Goal: Contribute content: Add original content to the website for others to see

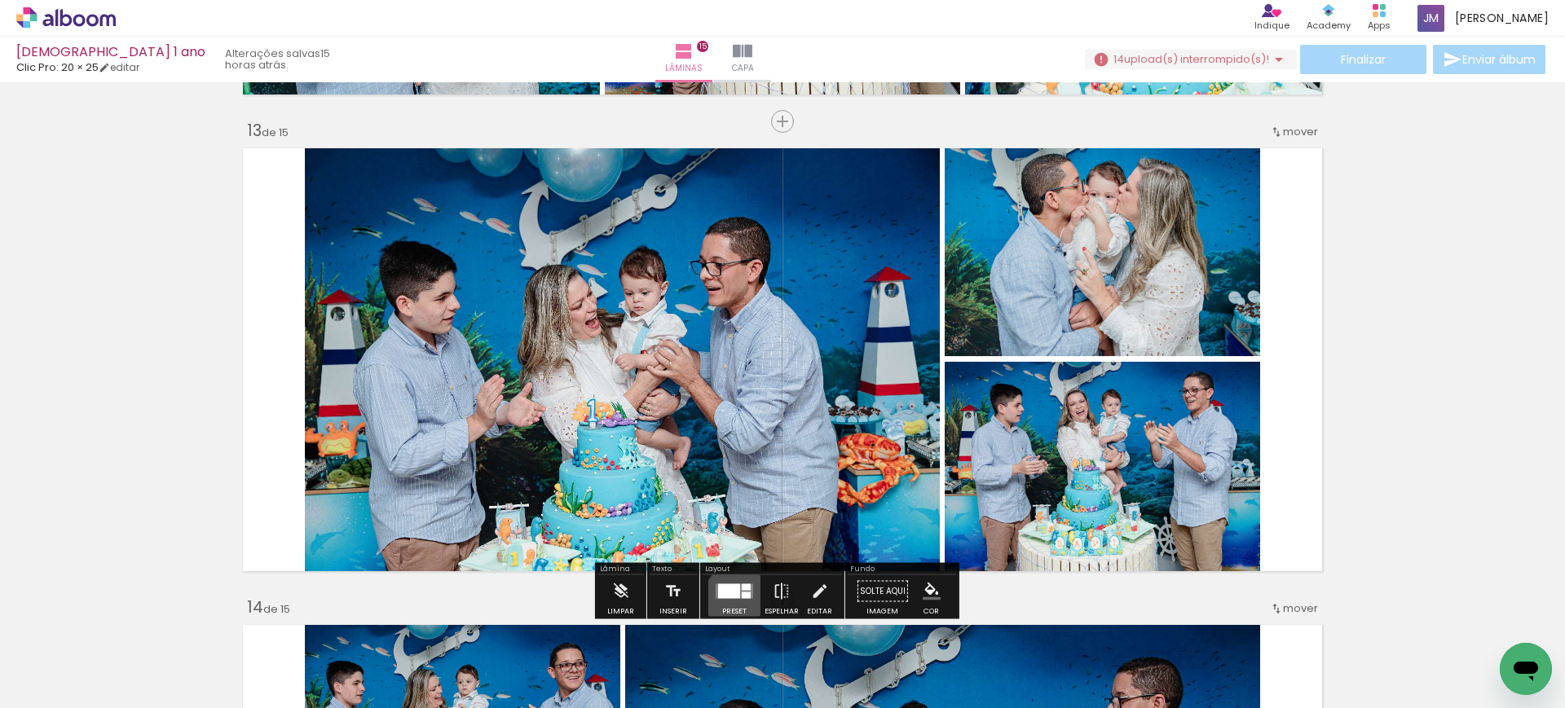
click at [740, 602] on div at bounding box center [734, 591] width 44 height 33
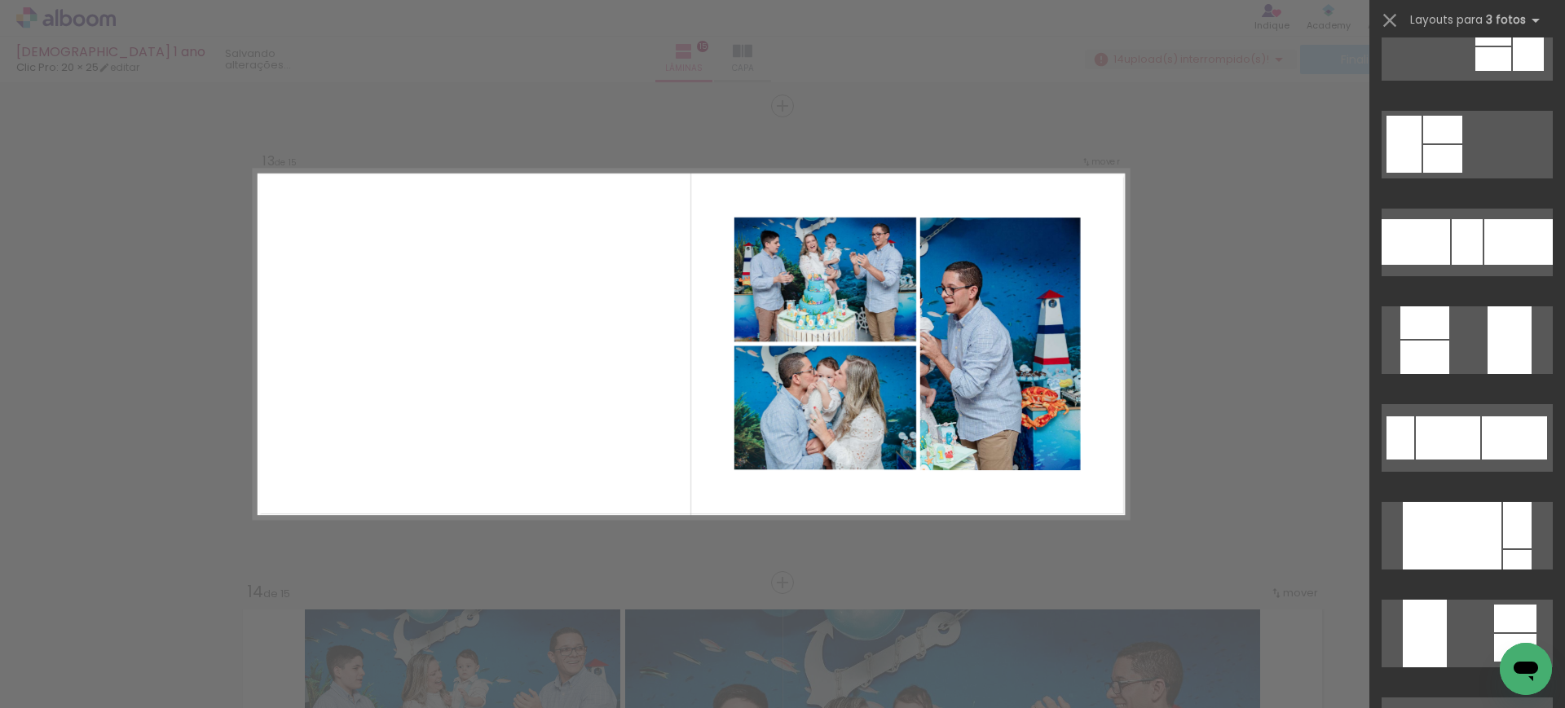
scroll to position [5811, 0]
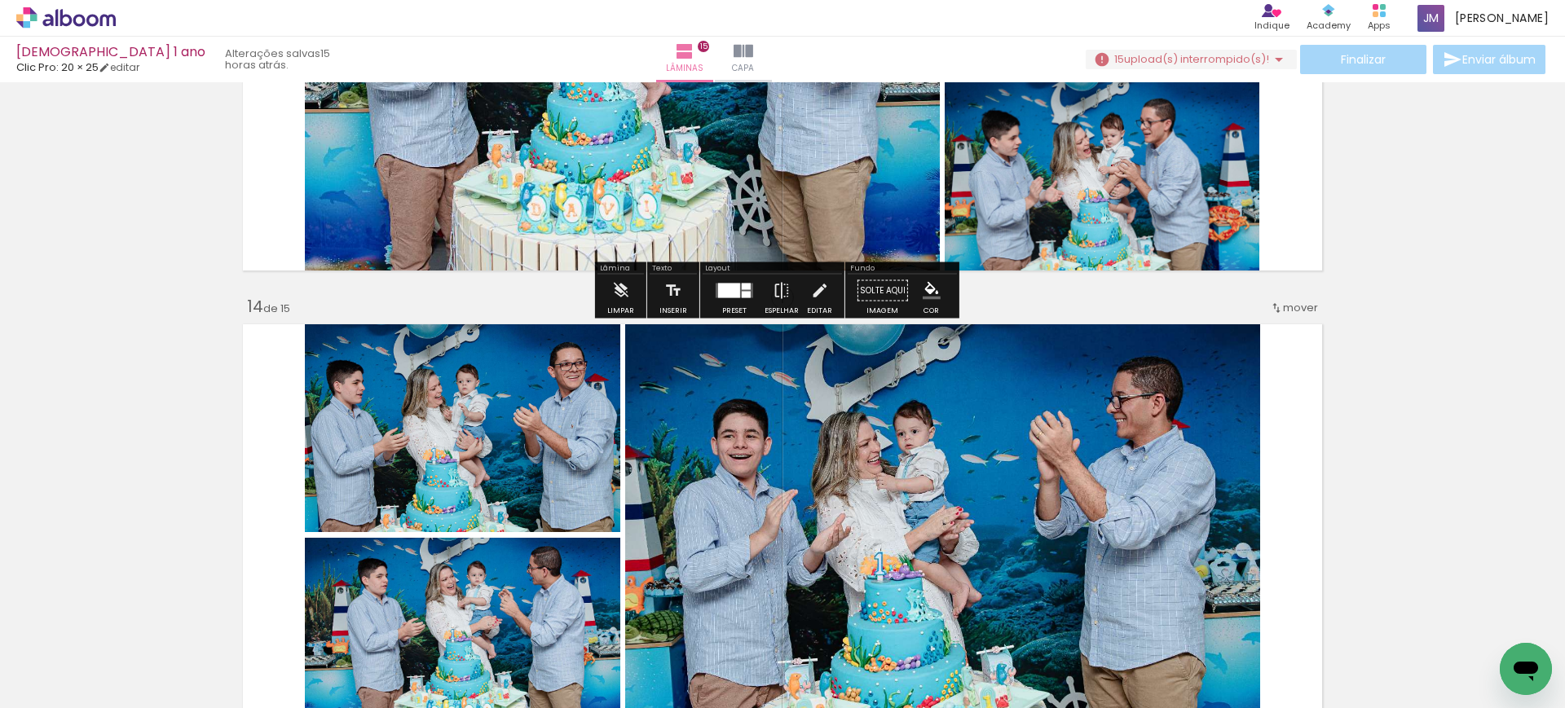
scroll to position [6034, 0]
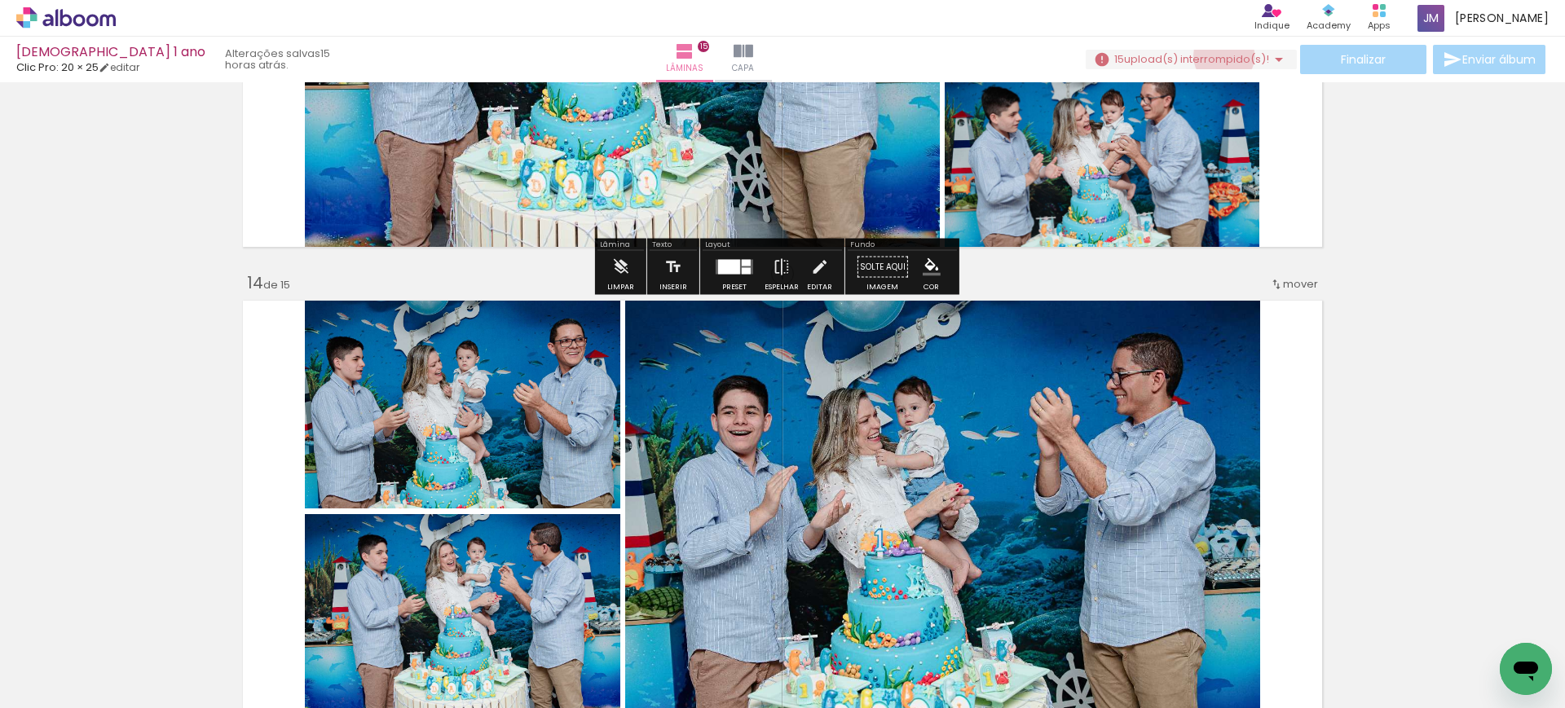
click at [1217, 56] on span "upload(s) interrompido(s)!" at bounding box center [1196, 58] width 145 height 15
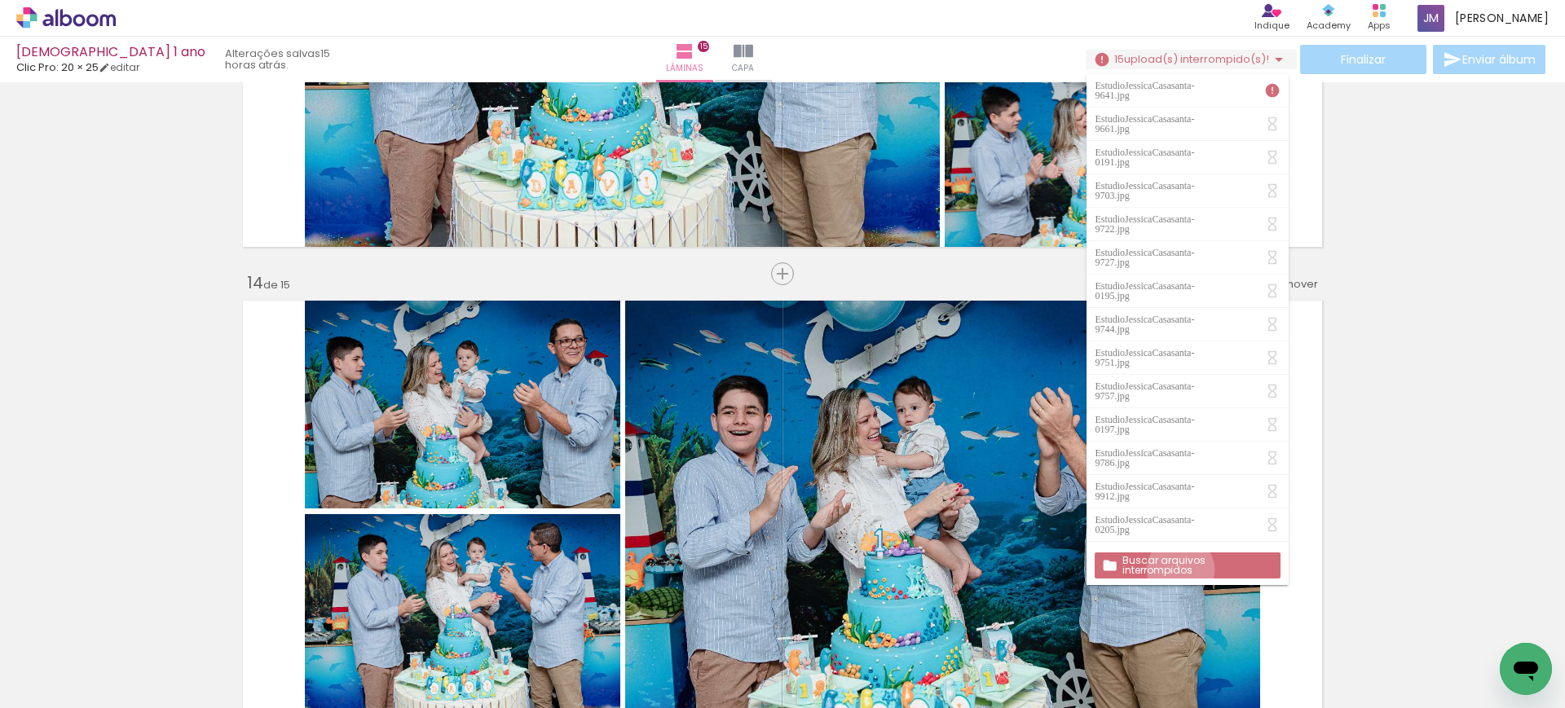
click at [1181, 570] on paper-button "Buscar arquivos interrompidos" at bounding box center [1187, 566] width 185 height 26
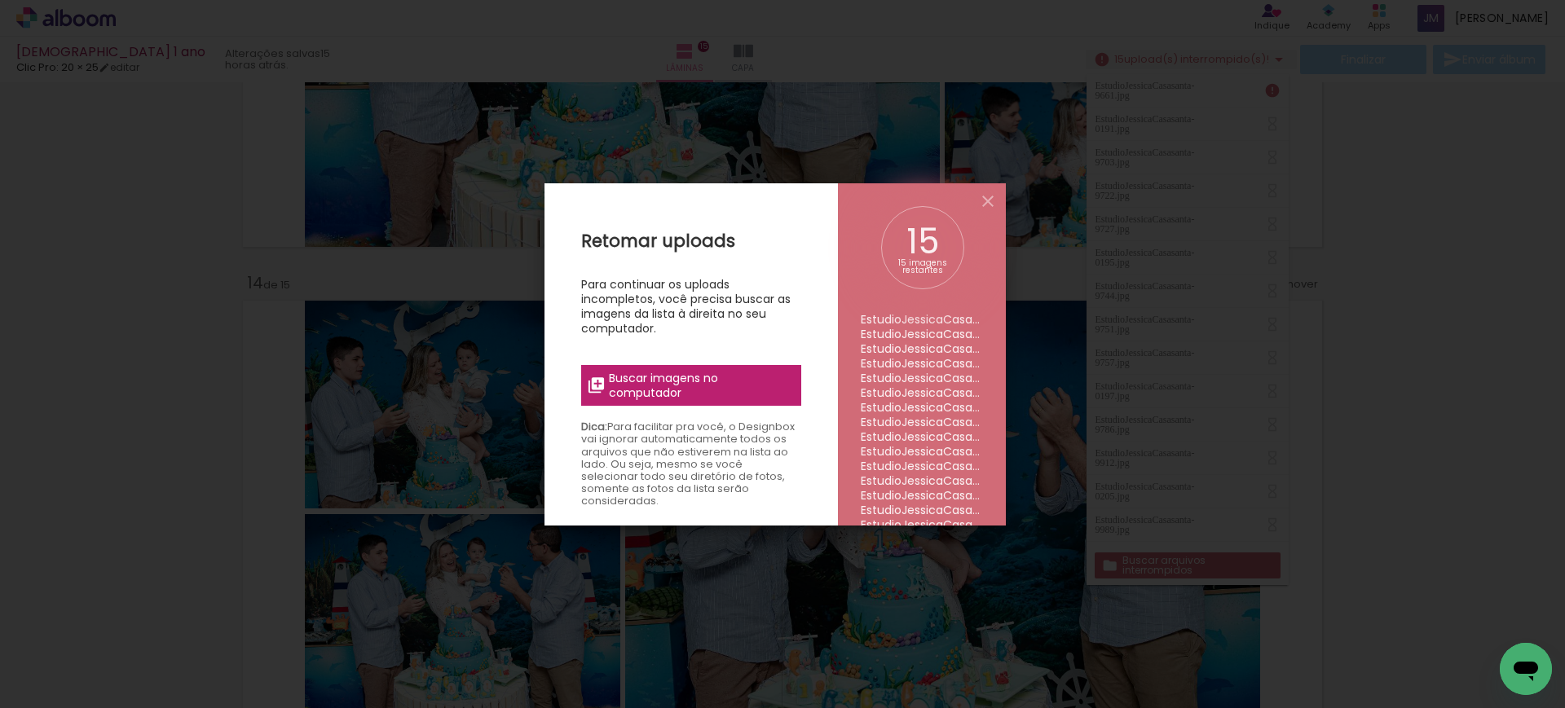
click at [725, 382] on span "Buscar imagens no computador" at bounding box center [700, 385] width 182 height 29
click at [0, 0] on input "file" at bounding box center [0, 0] width 0 height 0
